Goal: Information Seeking & Learning: Learn about a topic

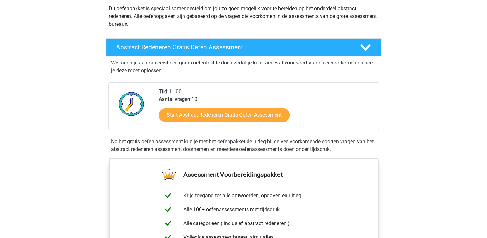
scroll to position [102, 0]
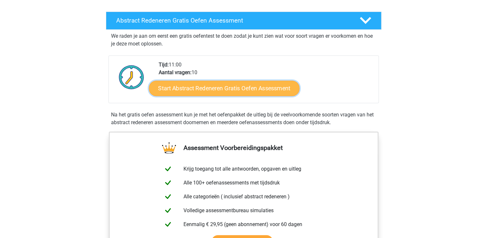
click at [271, 83] on link "Start Abstract Redeneren Gratis Oefen Assessment" at bounding box center [224, 87] width 151 height 15
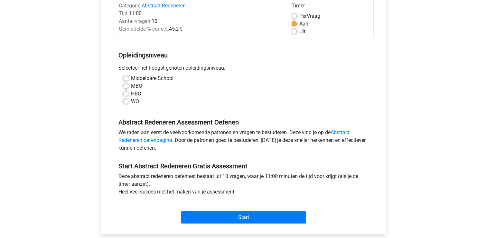
scroll to position [89, 0]
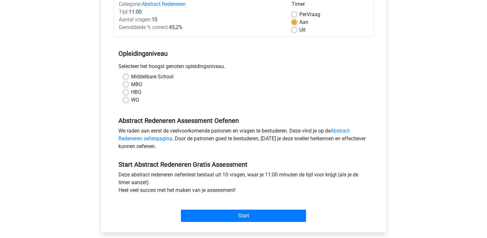
click at [131, 91] on label "HBO" at bounding box center [136, 92] width 10 height 8
click at [125, 91] on input "HBO" at bounding box center [125, 91] width 5 height 6
radio input "true"
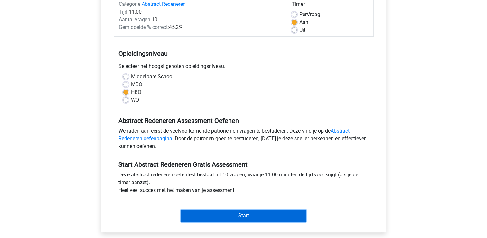
click at [249, 216] on input "Start" at bounding box center [243, 215] width 125 height 12
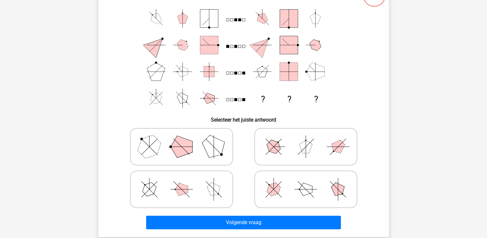
scroll to position [57, 0]
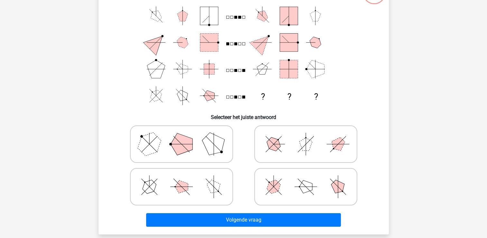
click at [150, 186] on polygon at bounding box center [149, 186] width 18 height 18
click at [182, 178] on input "radio" at bounding box center [184, 176] width 4 height 4
radio input "true"
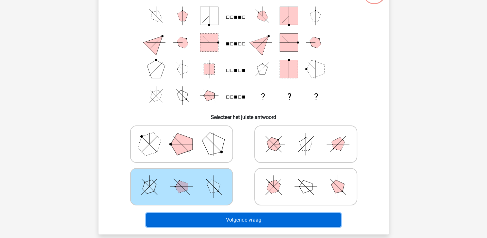
click at [272, 215] on button "Volgende vraag" at bounding box center [243, 220] width 195 height 14
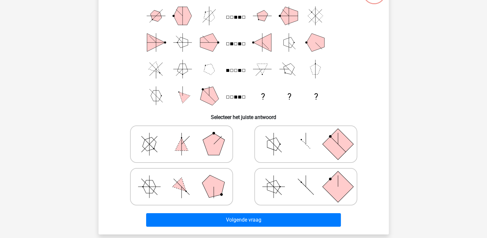
scroll to position [30, 0]
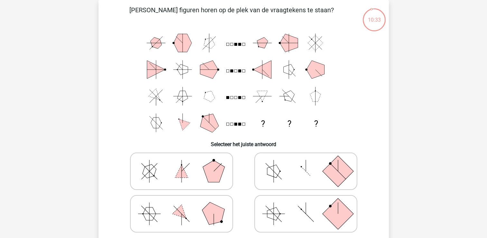
click at [309, 172] on icon at bounding box center [306, 171] width 97 height 32
click at [309, 163] on input "radio" at bounding box center [308, 161] width 4 height 4
radio input "true"
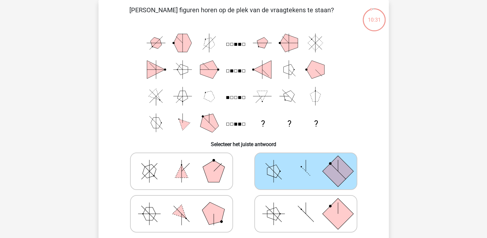
scroll to position [106, 0]
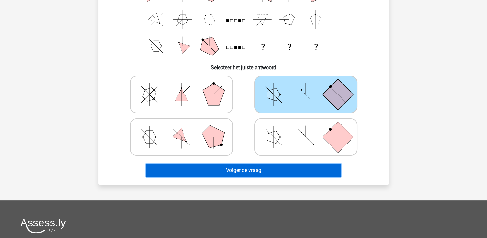
click at [241, 167] on button "Volgende vraag" at bounding box center [243, 170] width 195 height 14
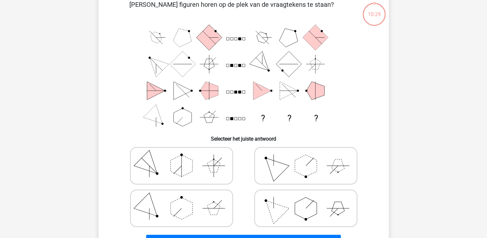
scroll to position [30, 0]
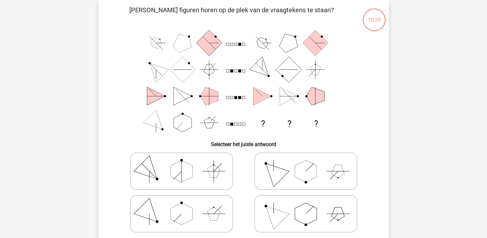
click at [299, 170] on polygon at bounding box center [306, 171] width 22 height 22
click at [306, 163] on input "radio" at bounding box center [308, 161] width 4 height 4
radio input "true"
